Goal: Task Accomplishment & Management: Manage account settings

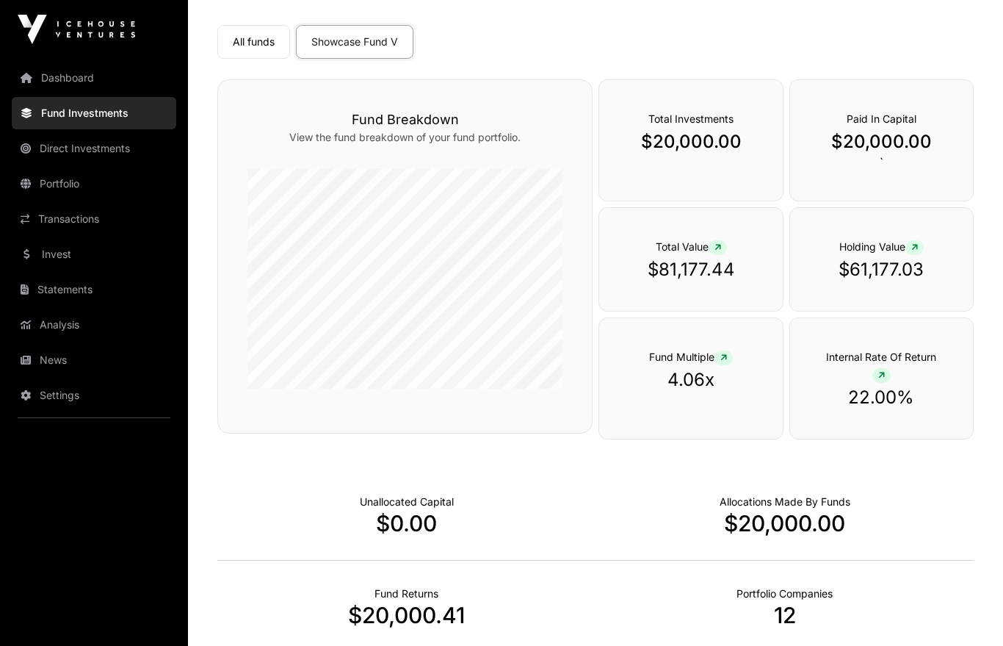
scroll to position [109, 0]
click at [54, 391] on link "Settings" at bounding box center [94, 395] width 165 height 32
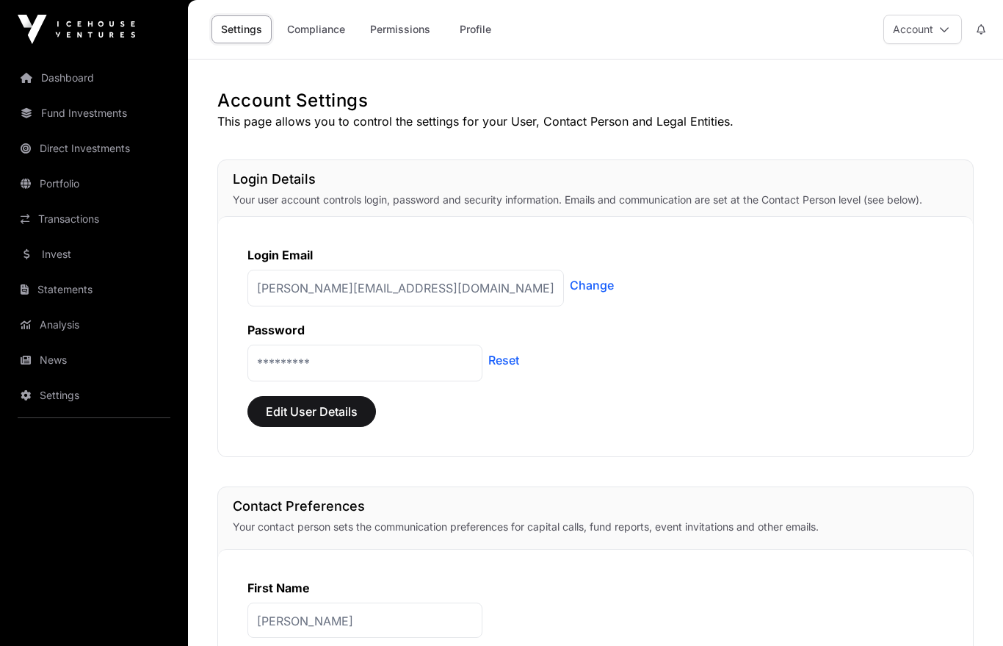
click at [311, 41] on link "Compliance" at bounding box center [316, 29] width 77 height 28
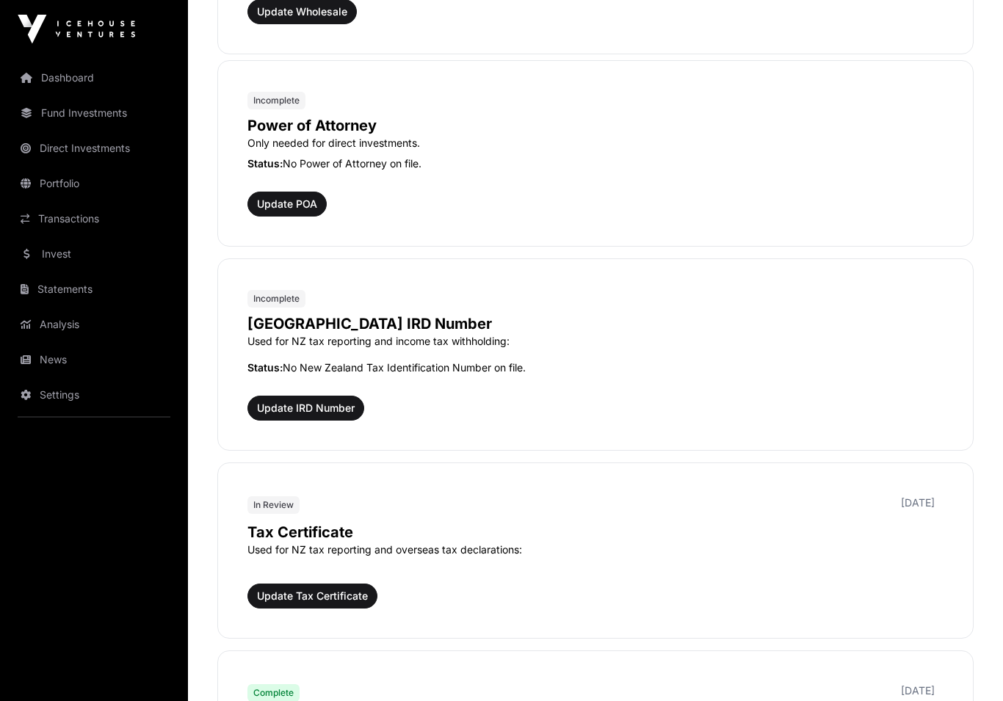
scroll to position [847, 0]
click at [310, 401] on span "Update IRD Number" at bounding box center [306, 408] width 98 height 15
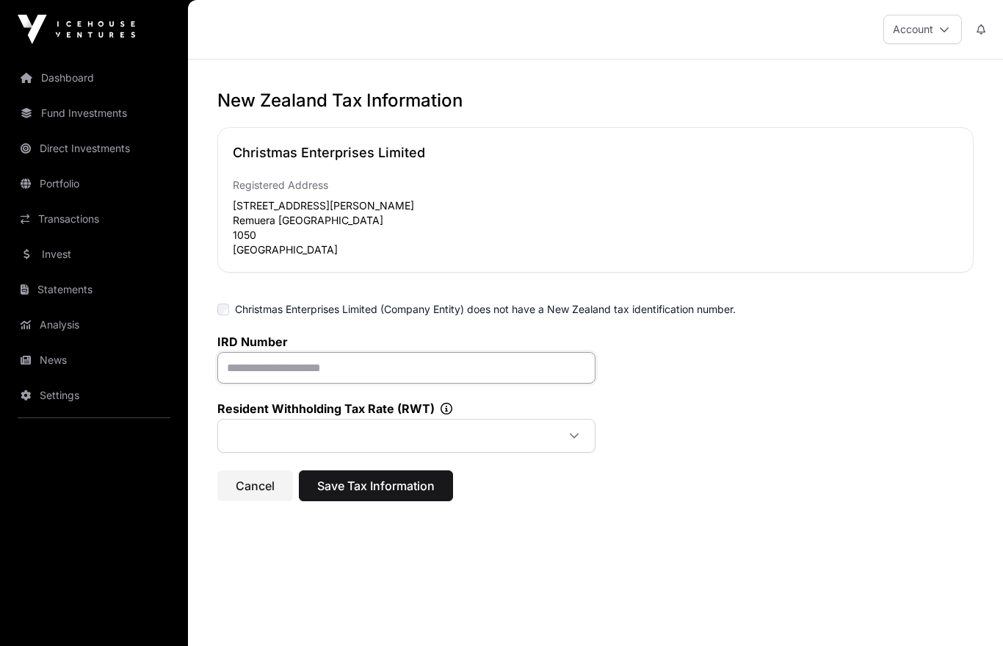
click at [342, 377] on input "text" at bounding box center [406, 368] width 378 height 32
click at [326, 371] on input "*******" at bounding box center [406, 368] width 378 height 32
type input "**********"
click at [359, 448] on span at bounding box center [389, 435] width 336 height 26
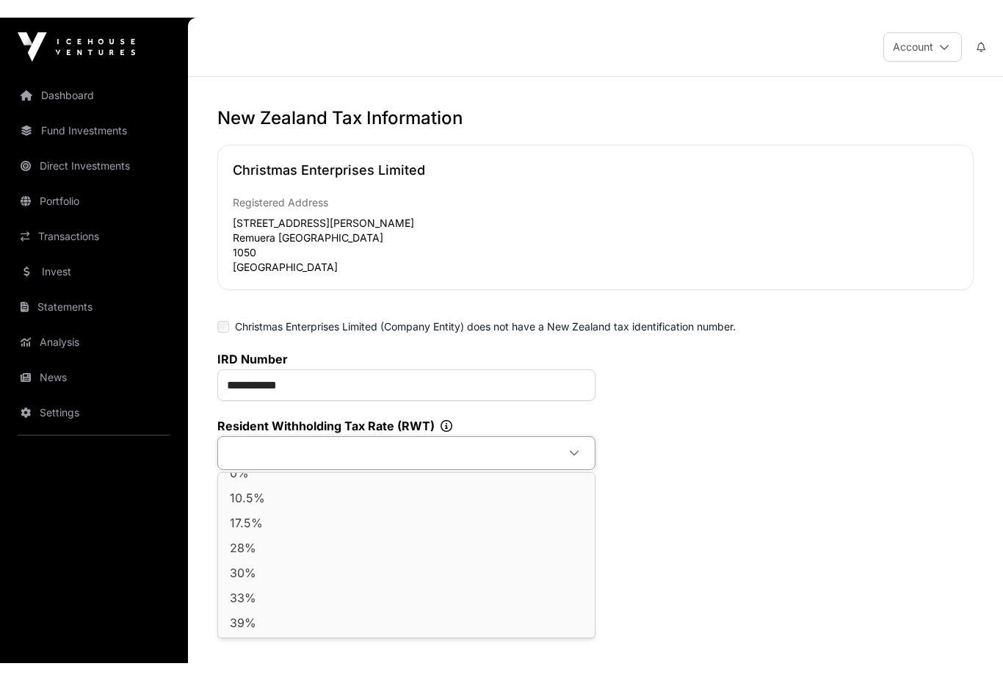
scroll to position [15, 0]
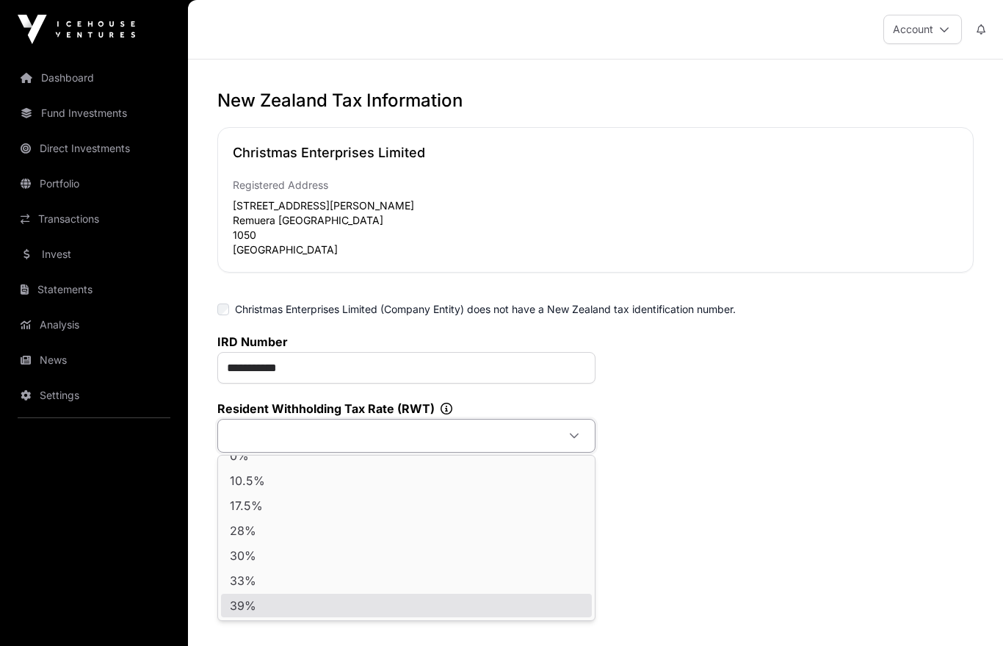
click at [260, 603] on li "39%" at bounding box center [406, 605] width 371 height 24
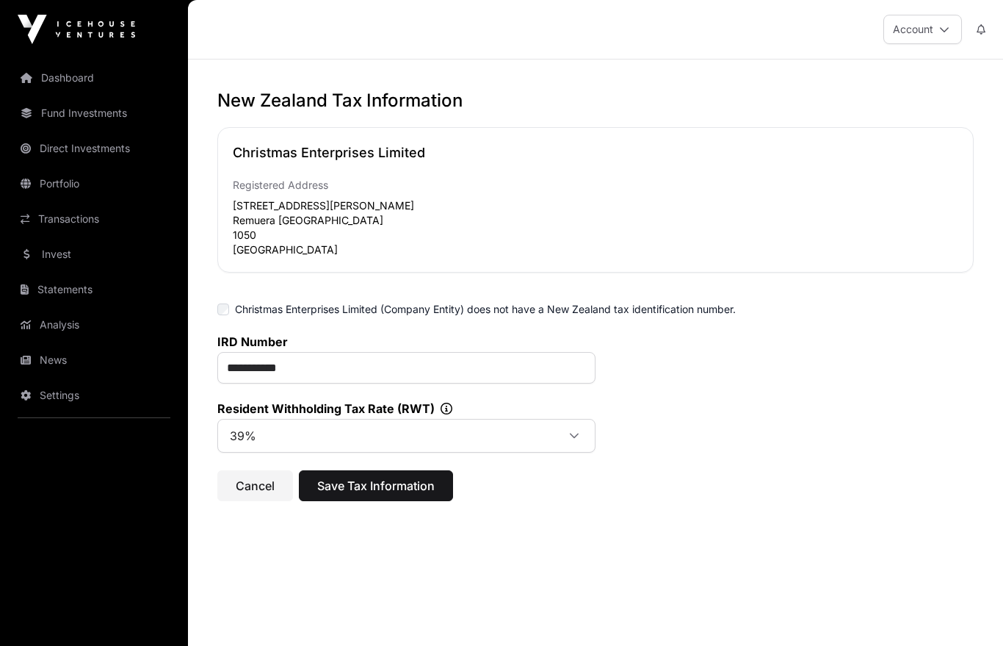
click at [414, 488] on span "Save Tax Information" at bounding box center [376, 486] width 118 height 18
